Goal: Transaction & Acquisition: Purchase product/service

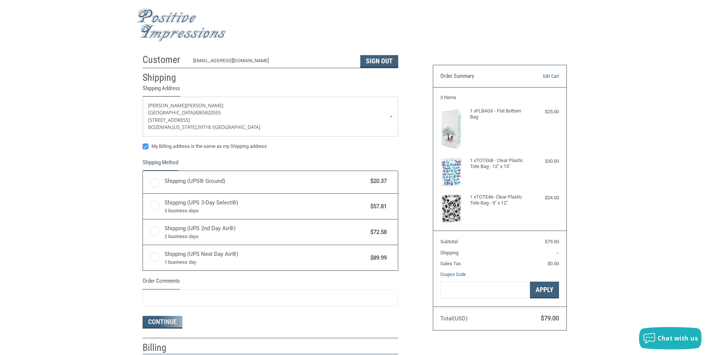
radio input "true"
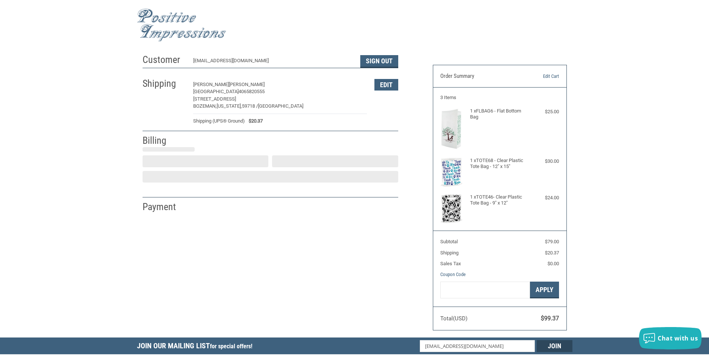
select select "US"
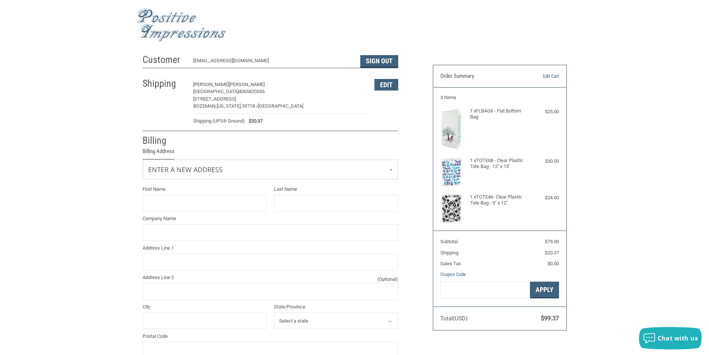
click at [163, 82] on h2 "Shipping" at bounding box center [164, 83] width 44 height 12
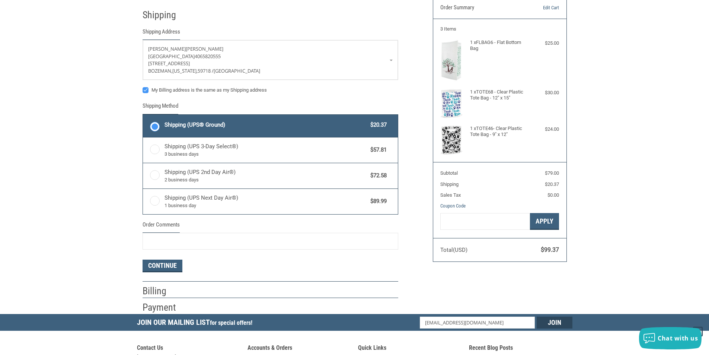
scroll to position [143, 0]
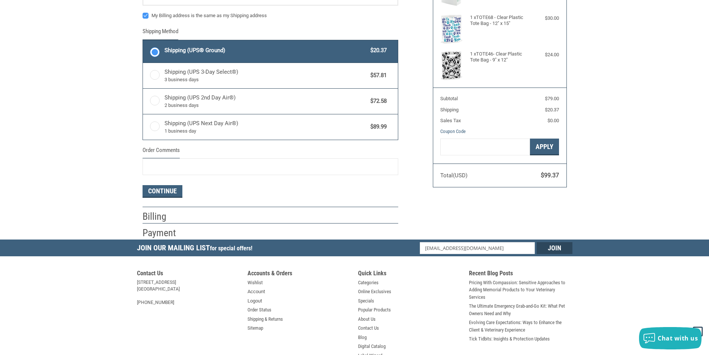
click at [149, 214] on h2 "Billing" at bounding box center [164, 216] width 44 height 12
click at [176, 189] on button "Continue" at bounding box center [162, 191] width 40 height 13
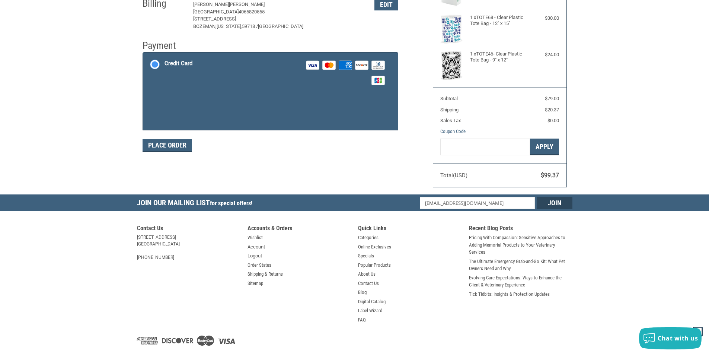
scroll to position [109, 0]
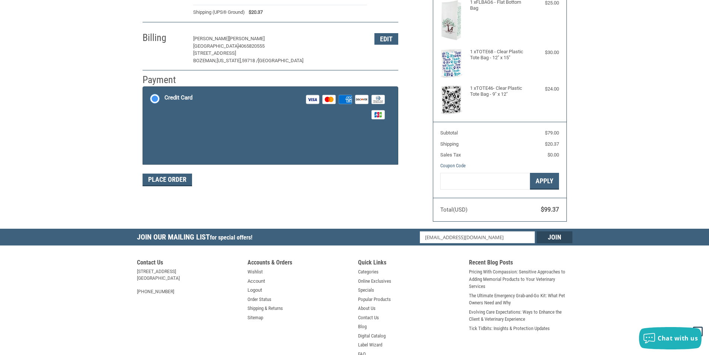
click at [176, 47] on div "Billing [PERSON_NAME][GEOGRAPHIC_DATA] 4065820555 [STREET_ADDRESS][US_STATE] Ed…" at bounding box center [270, 47] width 256 height 45
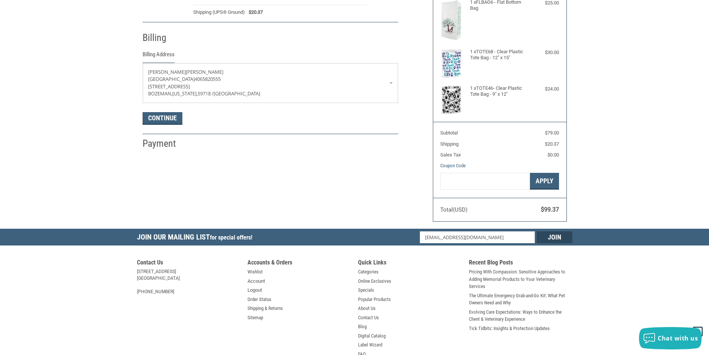
scroll to position [131, 0]
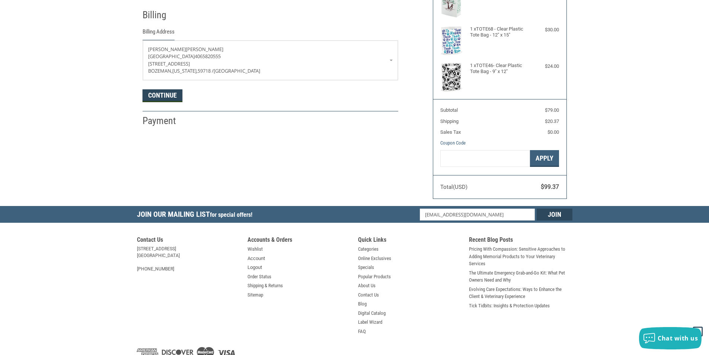
click at [162, 93] on button "Continue" at bounding box center [162, 95] width 40 height 13
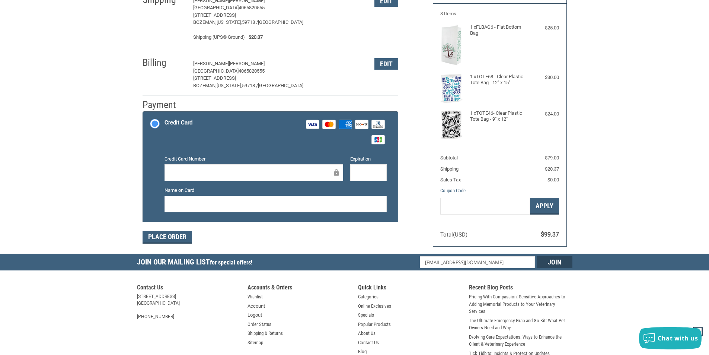
scroll to position [0, 0]
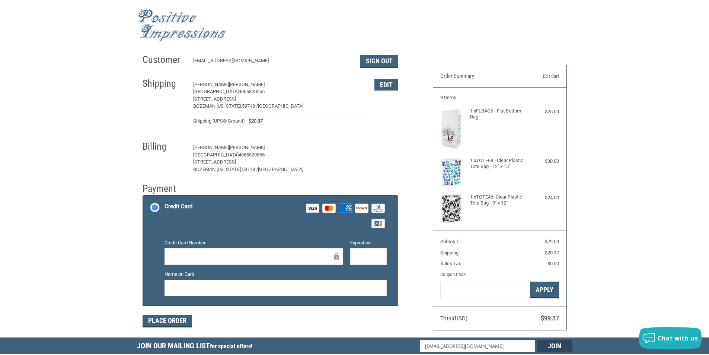
click at [379, 149] on button "Edit" at bounding box center [386, 148] width 24 height 12
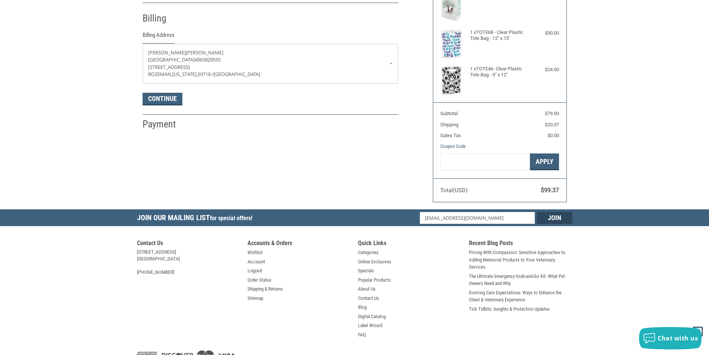
scroll to position [131, 0]
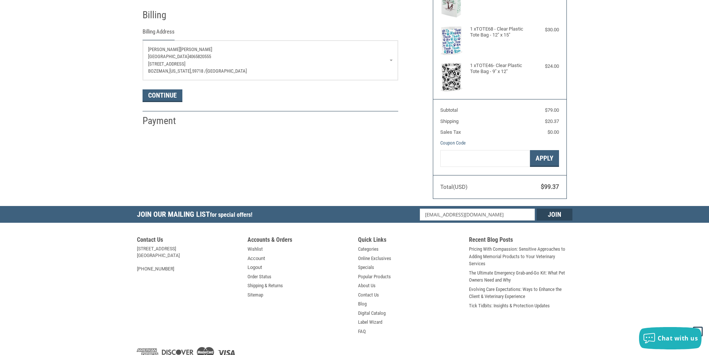
click at [391, 65] on p "[STREET_ADDRESS]" at bounding box center [270, 63] width 244 height 7
click at [417, 48] on div "Customer [EMAIL_ADDRESS][DOMAIN_NAME] Sign Out Shipping [PERSON_NAME][GEOGRAPHI…" at bounding box center [282, 23] width 290 height 208
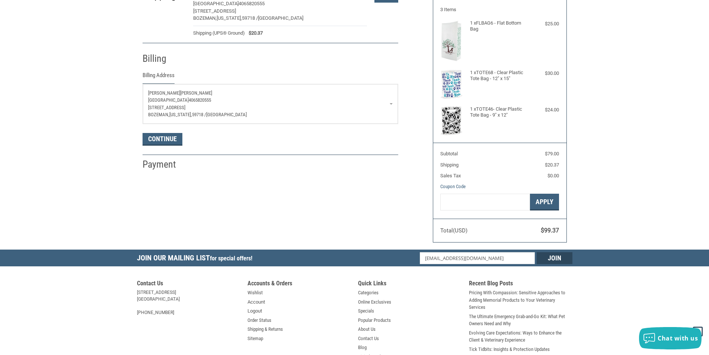
scroll to position [0, 0]
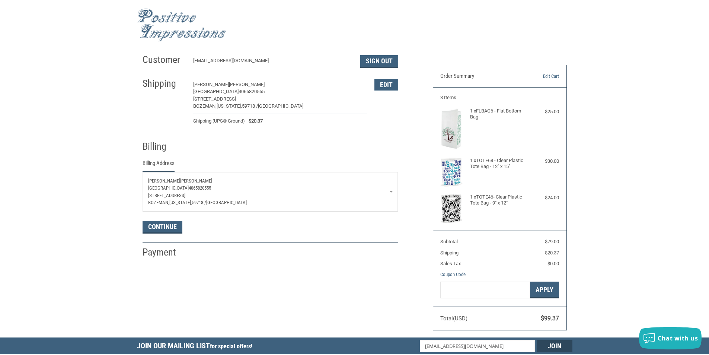
click at [174, 255] on h2 "Payment" at bounding box center [164, 252] width 44 height 12
click at [167, 226] on button "Continue" at bounding box center [162, 227] width 40 height 13
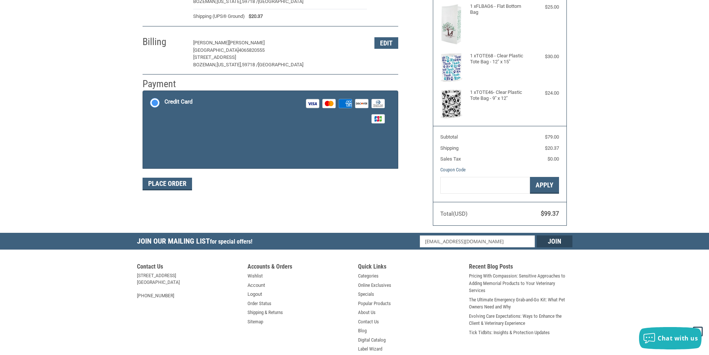
scroll to position [109, 0]
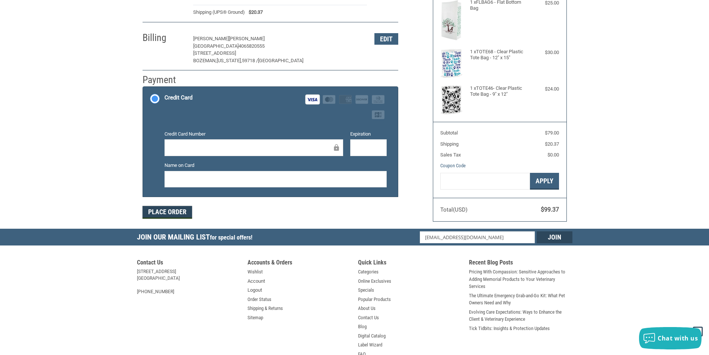
click at [163, 216] on button "Place Order" at bounding box center [166, 212] width 49 height 13
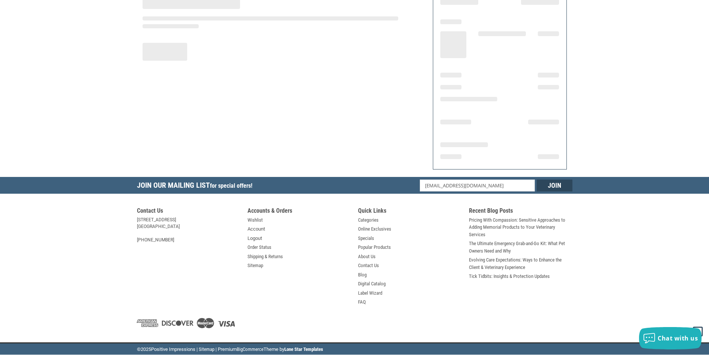
scroll to position [74, 0]
